Goal: Navigation & Orientation: Understand site structure

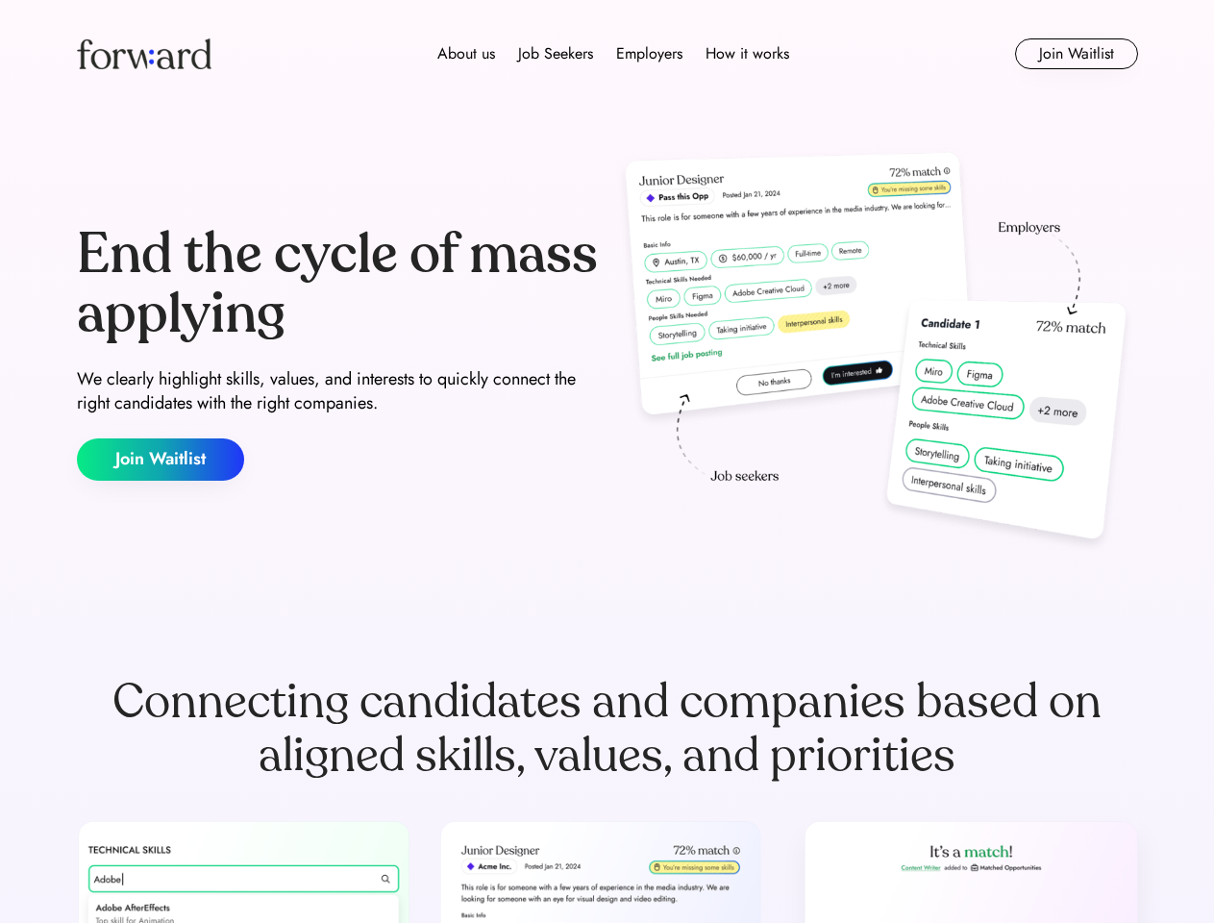
click at [607, 461] on div "End the cycle of mass applying We clearly highlight skills, values, and interes…" at bounding box center [607, 352] width 1061 height 413
click at [607, 54] on div "About us Job Seekers Employers How it works" at bounding box center [613, 53] width 757 height 23
click at [144, 54] on img at bounding box center [144, 53] width 135 height 31
click at [613, 54] on div "About us Job Seekers Employers How it works" at bounding box center [613, 53] width 757 height 23
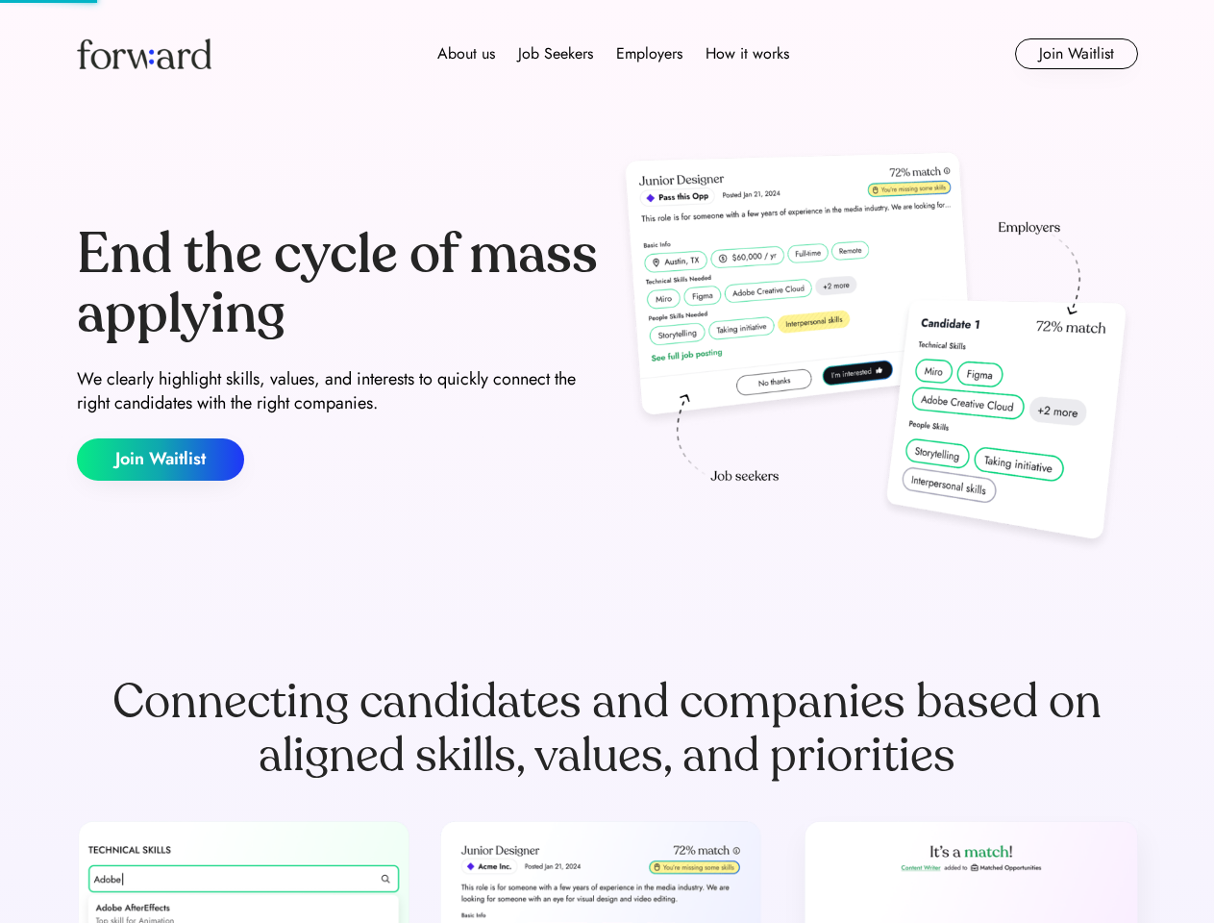
click at [466, 54] on div "About us" at bounding box center [466, 53] width 58 height 23
click at [556, 54] on div "Job Seekers" at bounding box center [555, 53] width 75 height 23
click at [649, 54] on div "Employers" at bounding box center [649, 53] width 66 height 23
click at [746, 54] on div "How it works" at bounding box center [748, 53] width 84 height 23
